Goal: Transaction & Acquisition: Purchase product/service

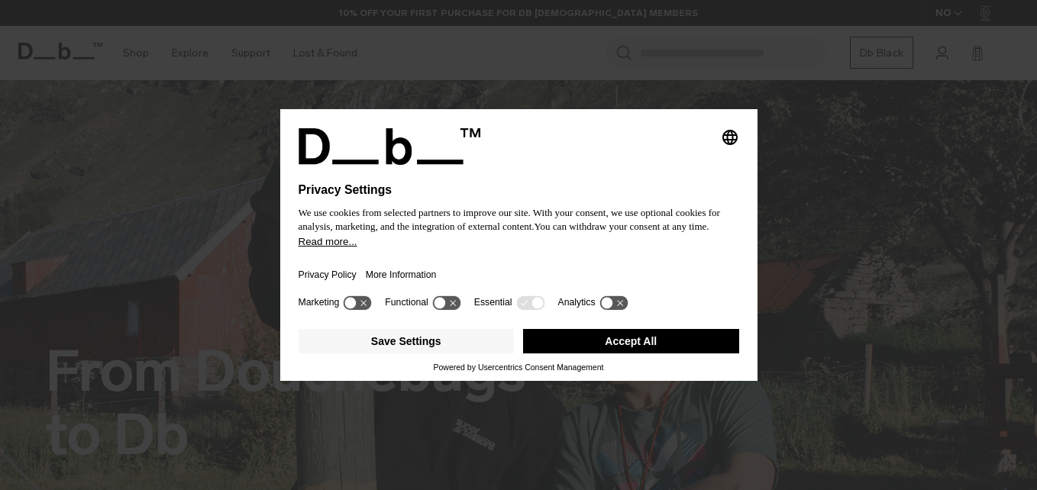
click at [543, 271] on div "Privacy Policy More Information" at bounding box center [519, 270] width 441 height 44
click at [673, 345] on button "Accept All" at bounding box center [631, 341] width 216 height 24
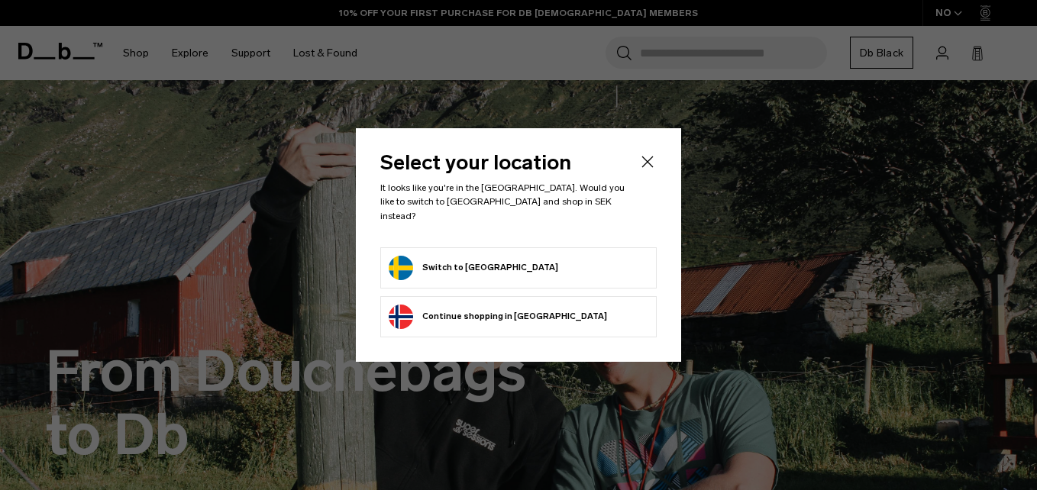
click at [468, 267] on button "Switch to Sweden" at bounding box center [474, 268] width 170 height 24
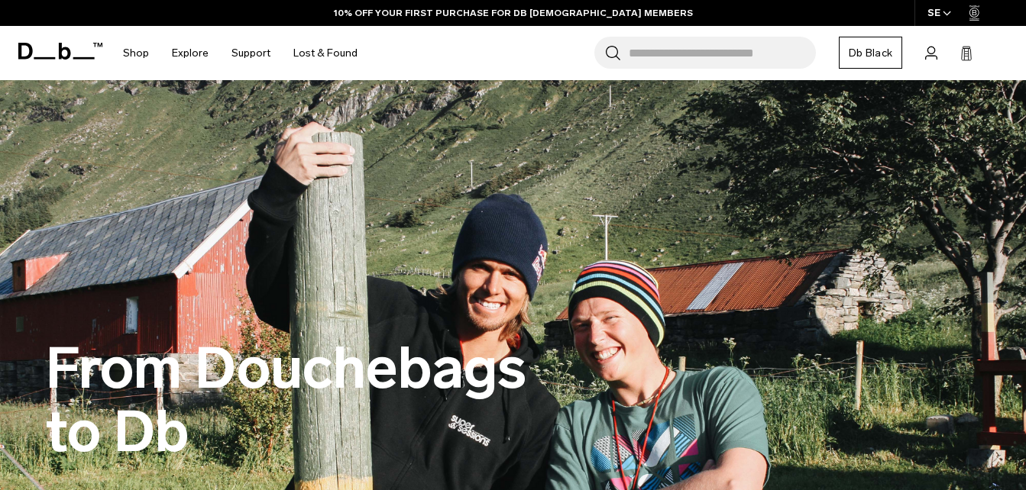
scroll to position [260, 0]
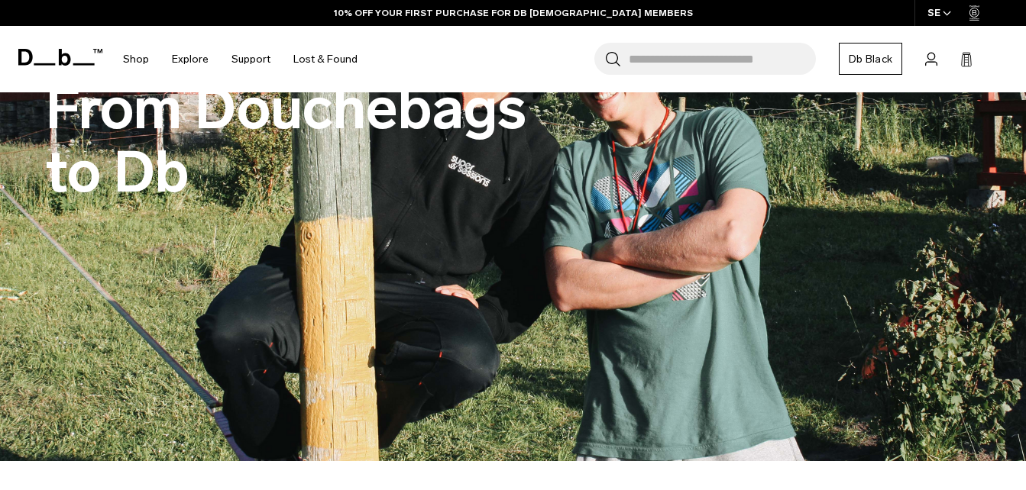
click at [434, 228] on div "From Douchebags to Db" at bounding box center [513, 141] width 934 height 218
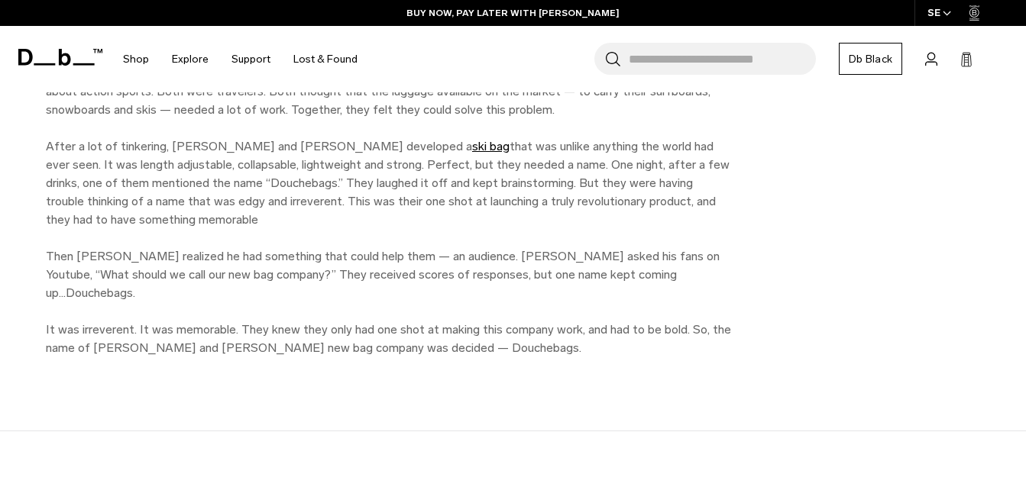
scroll to position [868, 0]
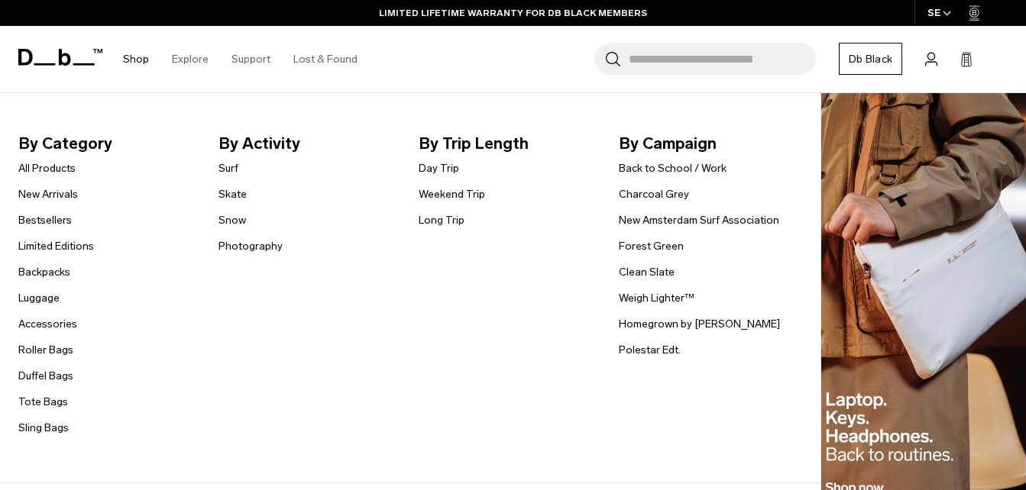
click at [37, 263] on li "Backpacks" at bounding box center [56, 272] width 76 height 18
click at [37, 270] on link "Backpacks" at bounding box center [44, 272] width 52 height 16
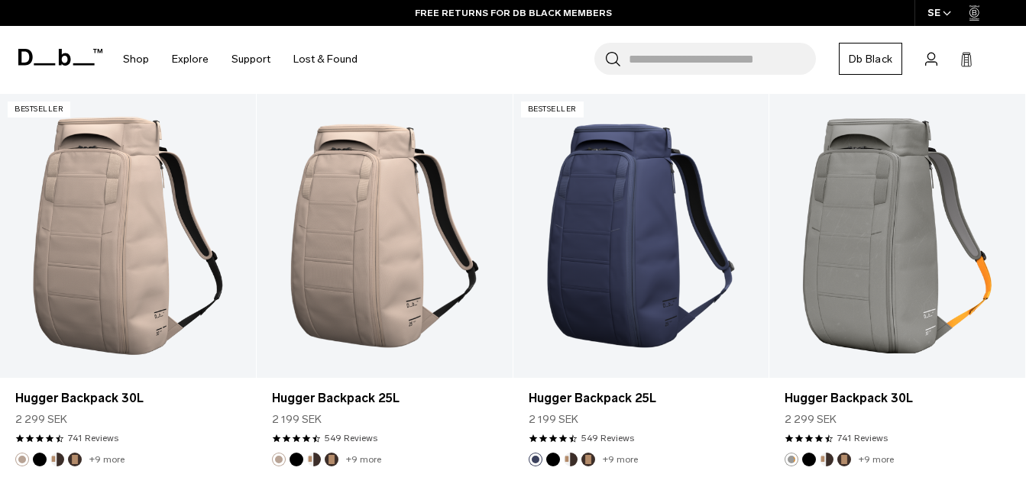
scroll to position [1078, 0]
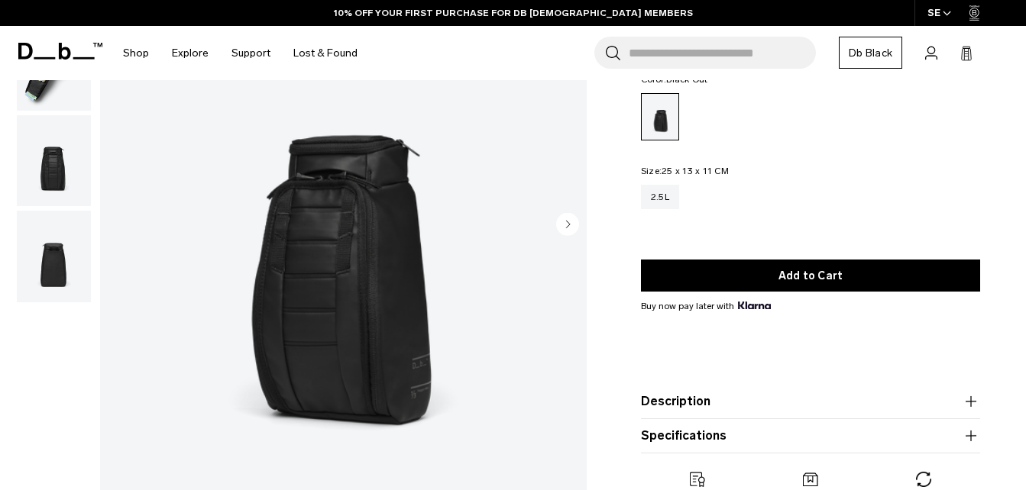
click at [569, 231] on circle "Next slide" at bounding box center [567, 224] width 23 height 23
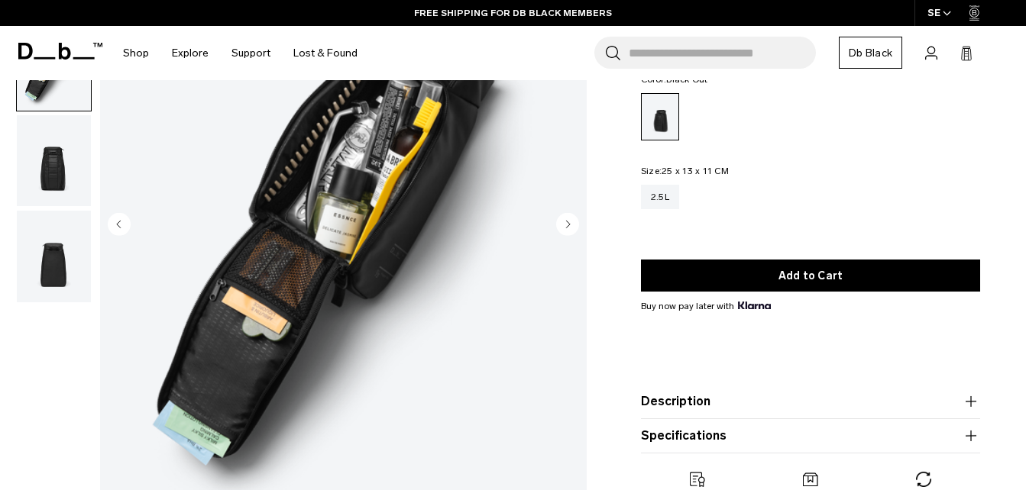
click at [569, 231] on circle "Next slide" at bounding box center [567, 224] width 23 height 23
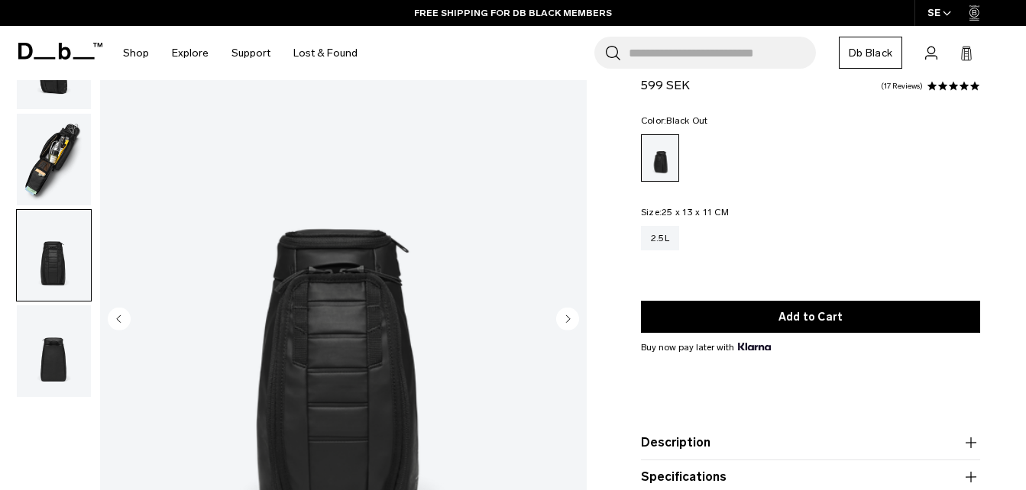
scroll to position [86, 0]
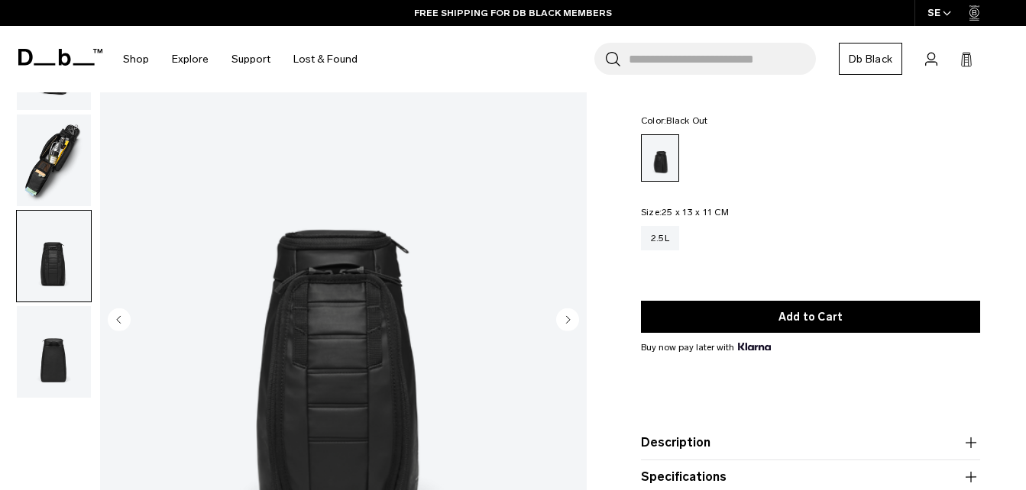
click at [63, 176] on img "button" at bounding box center [54, 161] width 74 height 92
